Goal: Feedback & Contribution: Submit feedback/report problem

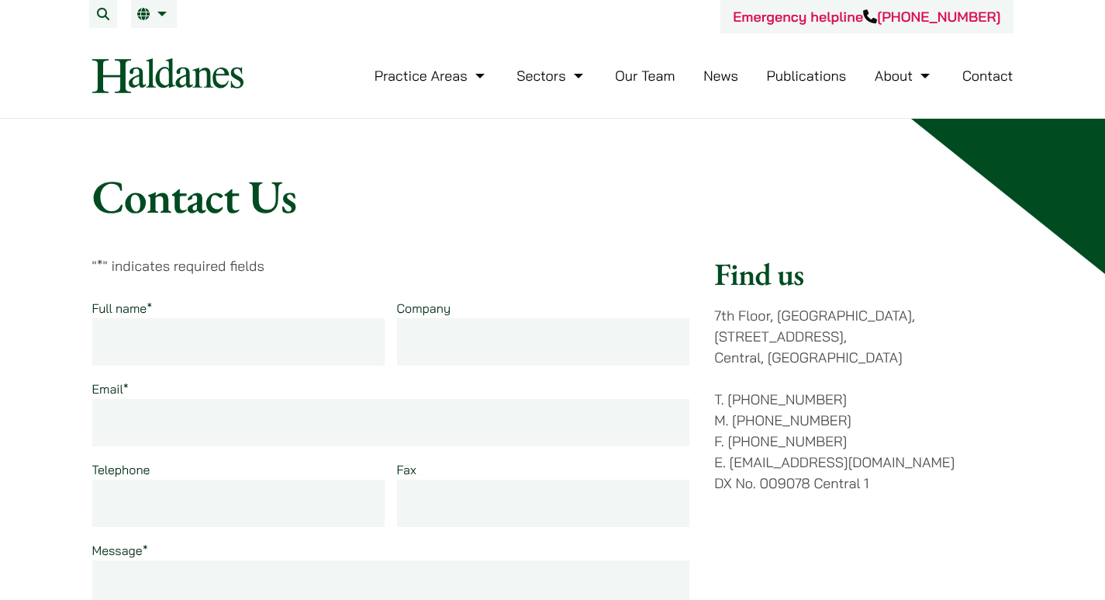
drag, startPoint x: 113, startPoint y: 439, endPoint x: 133, endPoint y: 437, distance: 20.3
click at [113, 439] on input "Email *" at bounding box center [391, 422] width 598 height 47
type input "[EMAIL_ADDRESS][DOMAIN_NAME]"
type input "[PERSON_NAME]"
type input "[DOMAIN_NAME]"
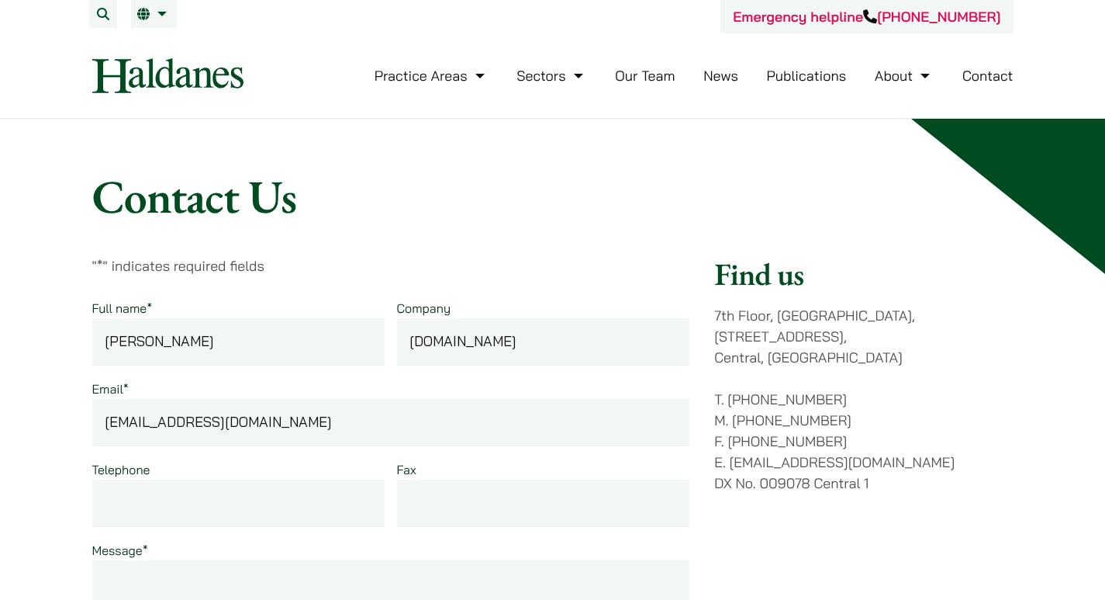
type input "[PHONE_NUMBER]"
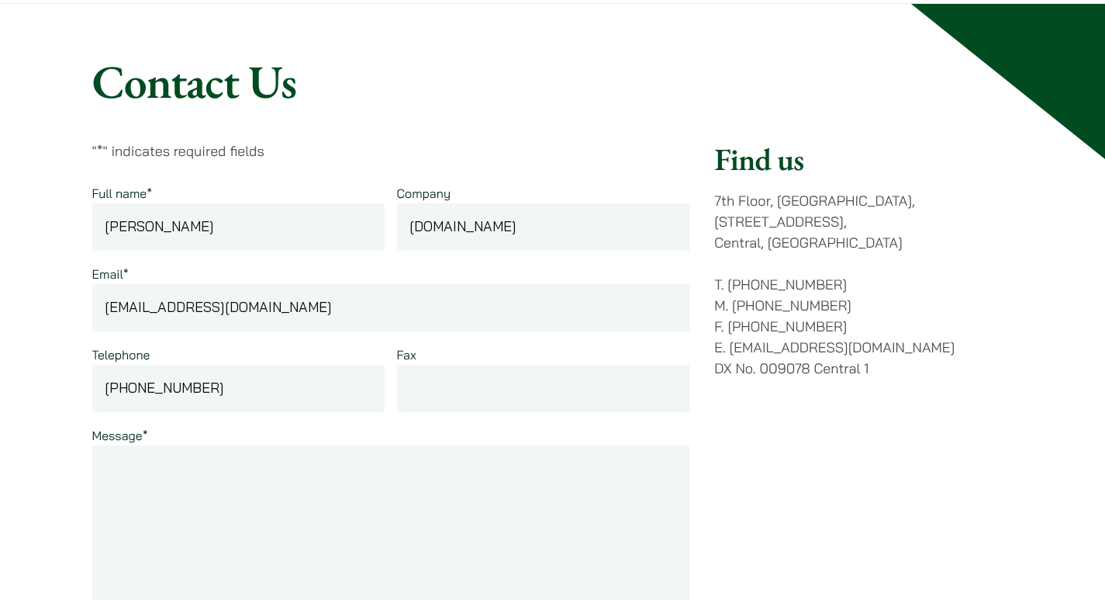
scroll to position [310, 0]
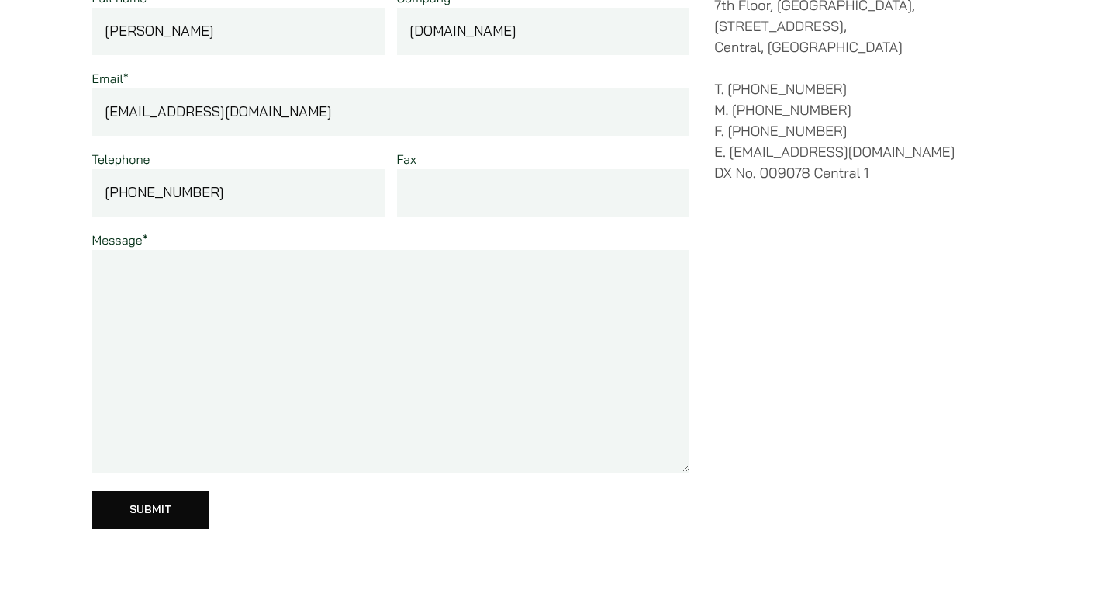
click at [435, 180] on input "Fax" at bounding box center [543, 192] width 293 height 47
paste input "Article order on [DOMAIN_NAME]"
type input "Article order on [DOMAIN_NAME]"
click at [385, 285] on textarea "Message *" at bounding box center [391, 361] width 598 height 223
paste textarea ""Hello, I would like to publish an article on your website - [DOMAIN_NAME]. Do …"
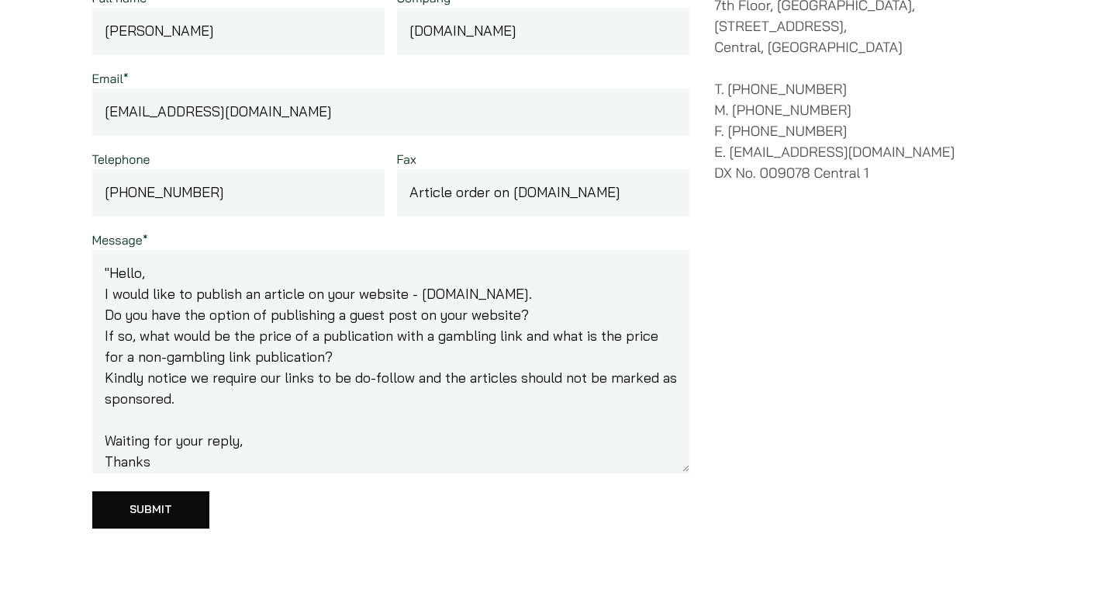
scroll to position [41, 0]
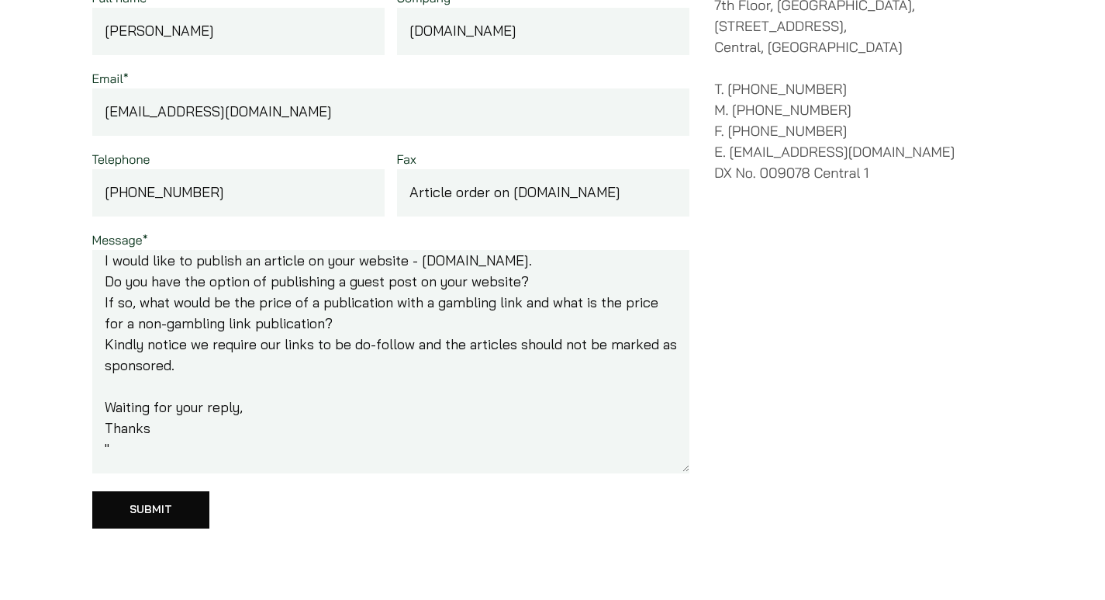
type textarea ""Hello, I would like to publish an article on your website - [DOMAIN_NAME]. Do …"
click at [156, 485] on form "Full name * [PERSON_NAME] Company [DOMAIN_NAME] Email * [EMAIL_ADDRESS][DOMAIN_…" at bounding box center [391, 257] width 598 height 541
click at [161, 500] on input "Submit" at bounding box center [150, 509] width 117 height 37
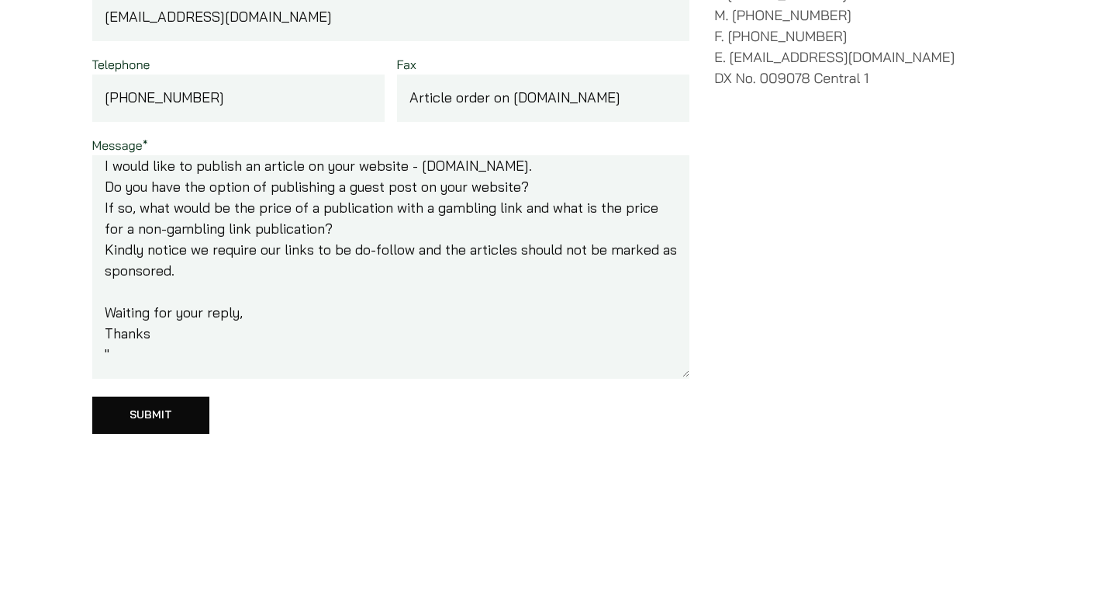
scroll to position [543, 0]
